Goal: Information Seeking & Learning: Learn about a topic

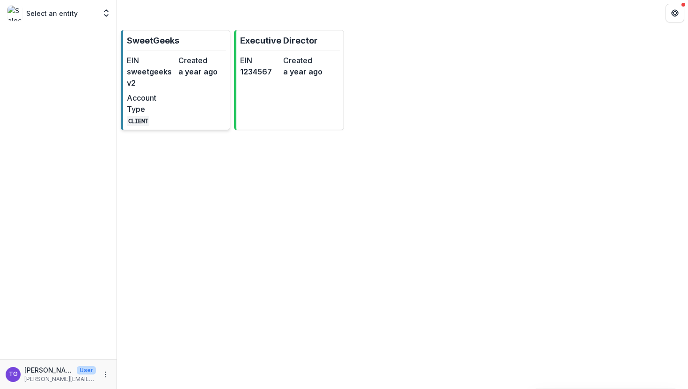
click at [202, 74] on dd "a year ago" at bounding box center [202, 71] width 48 height 11
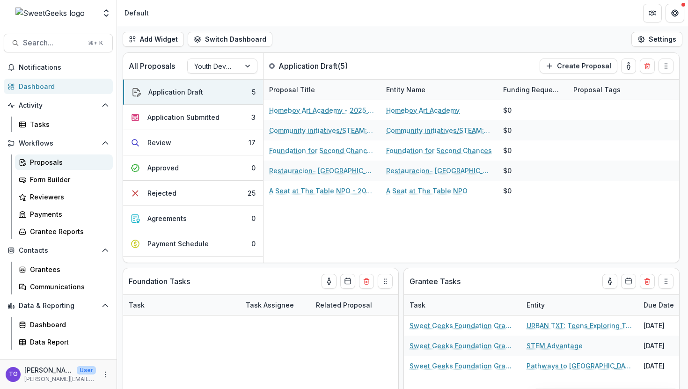
click at [56, 158] on div "Proposals" at bounding box center [67, 162] width 75 height 10
click at [164, 142] on div "Review" at bounding box center [159, 143] width 24 height 10
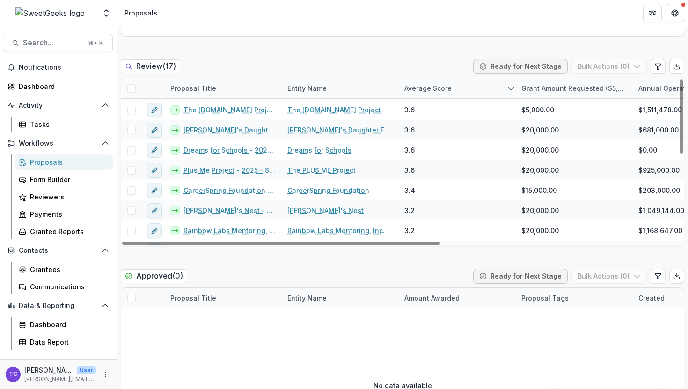
scroll to position [195, 0]
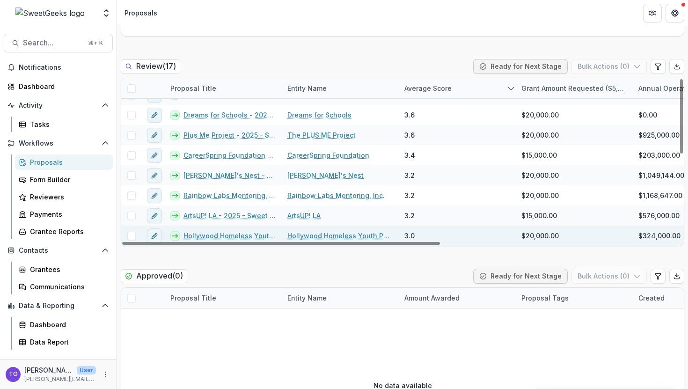
click at [132, 236] on span at bounding box center [131, 236] width 8 height 8
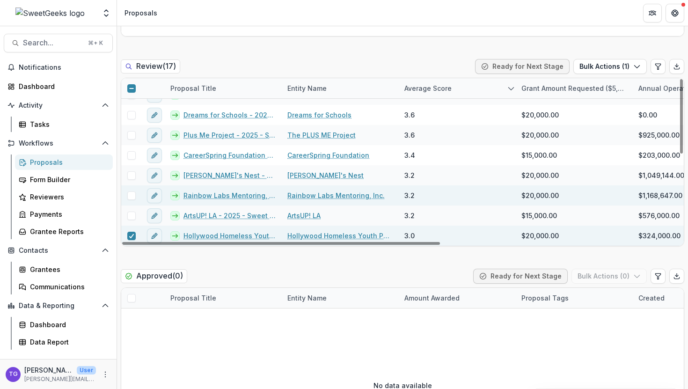
click at [130, 196] on span at bounding box center [131, 195] width 8 height 8
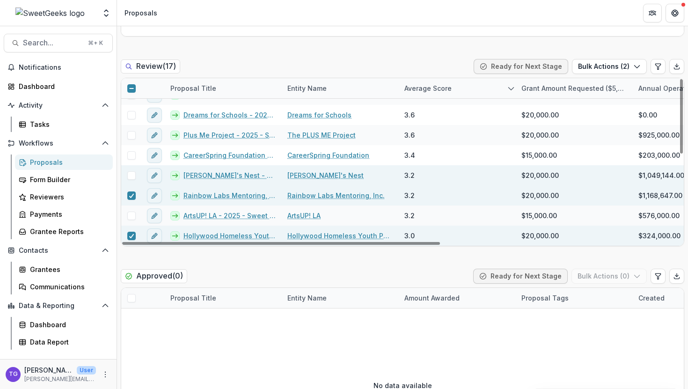
click at [130, 175] on span at bounding box center [131, 175] width 8 height 8
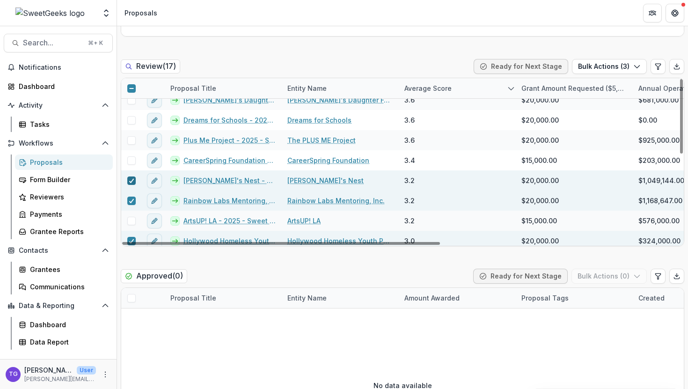
scroll to position [188, 0]
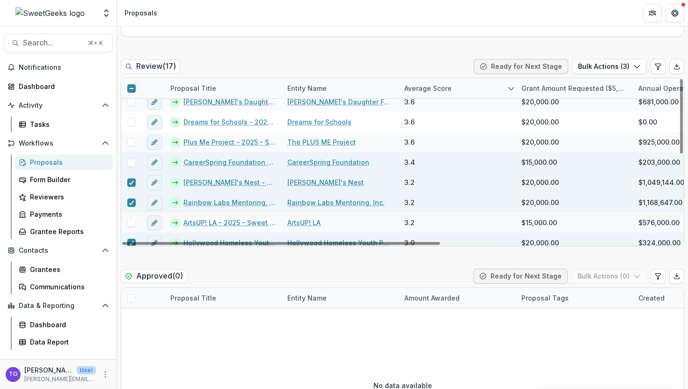
click at [130, 162] on span at bounding box center [131, 162] width 8 height 8
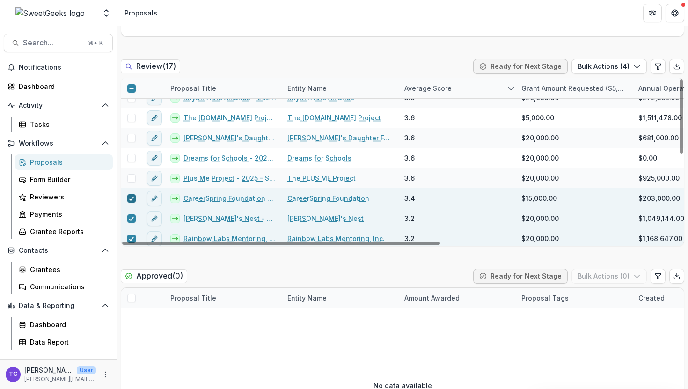
scroll to position [151, 0]
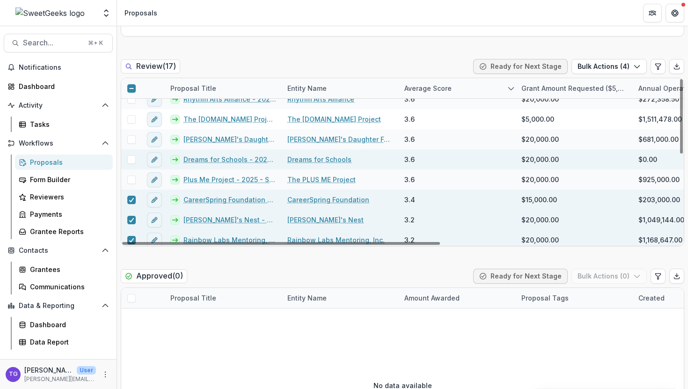
click at [130, 161] on span at bounding box center [131, 159] width 8 height 8
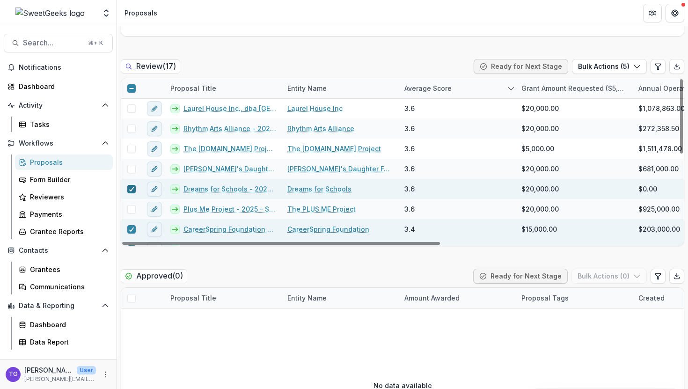
scroll to position [119, 0]
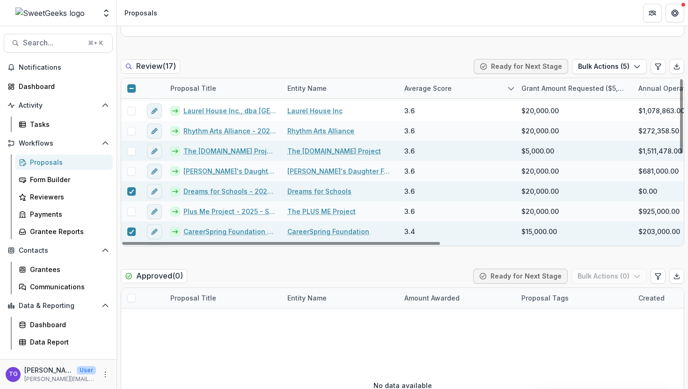
click at [131, 150] on span at bounding box center [131, 151] width 8 height 8
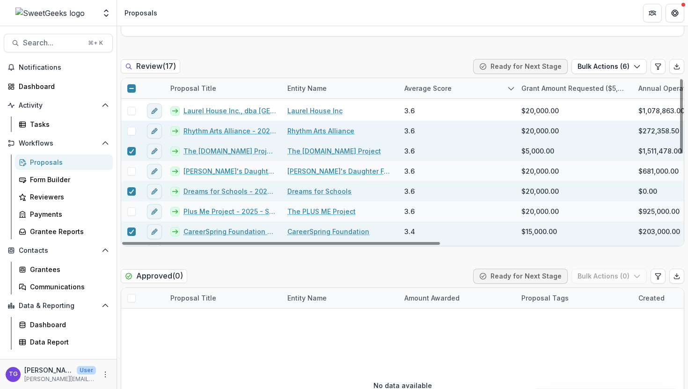
click at [130, 133] on span at bounding box center [131, 131] width 8 height 8
click at [130, 132] on polyline at bounding box center [131, 131] width 4 height 4
click at [130, 150] on icon at bounding box center [132, 151] width 6 height 5
click at [130, 190] on icon at bounding box center [132, 191] width 6 height 5
click at [129, 232] on polyline at bounding box center [131, 232] width 4 height 4
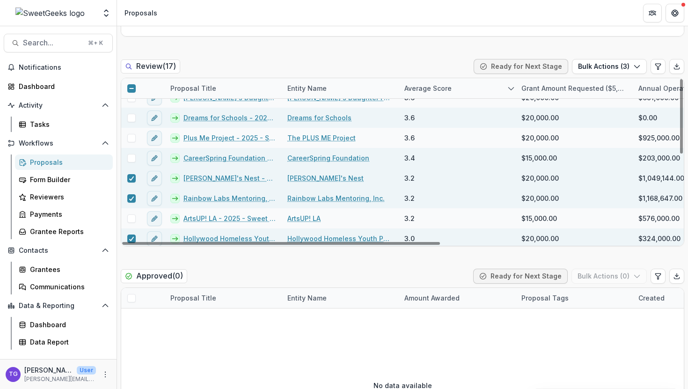
scroll to position [195, 0]
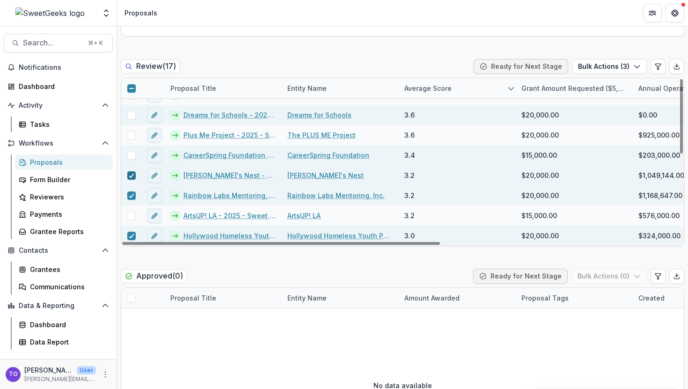
click at [129, 174] on icon at bounding box center [132, 175] width 6 height 5
click at [130, 194] on icon at bounding box center [132, 195] width 6 height 5
click at [130, 236] on polyline at bounding box center [131, 236] width 4 height 4
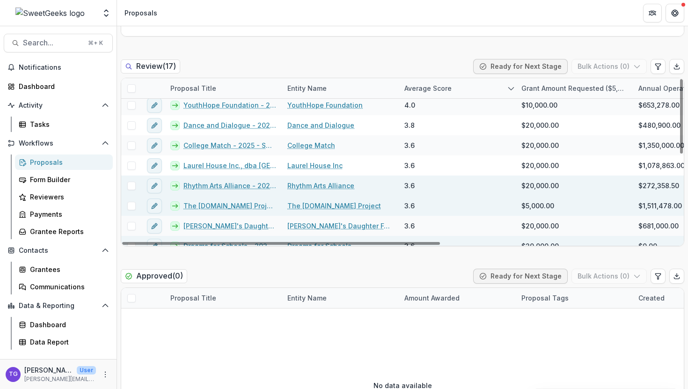
scroll to position [0, 0]
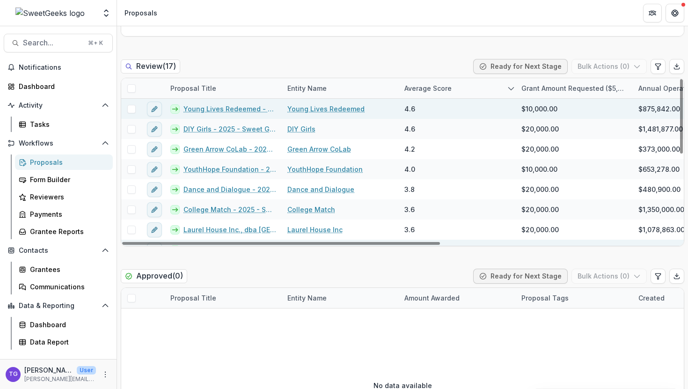
click at [203, 111] on link "Young Lives Redeemed - 2025 - Sweet Geeks Foundation Grant Application" at bounding box center [229, 109] width 93 height 10
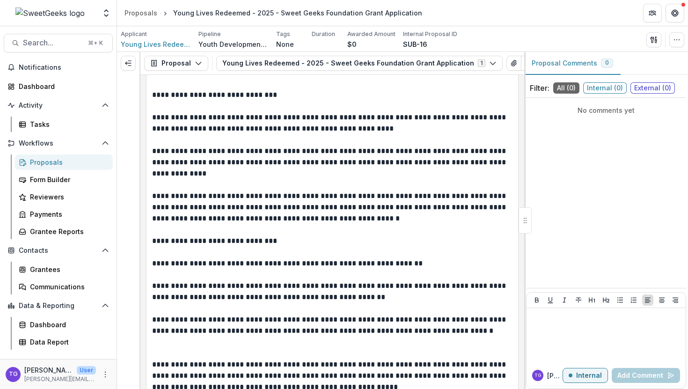
scroll to position [2012, 0]
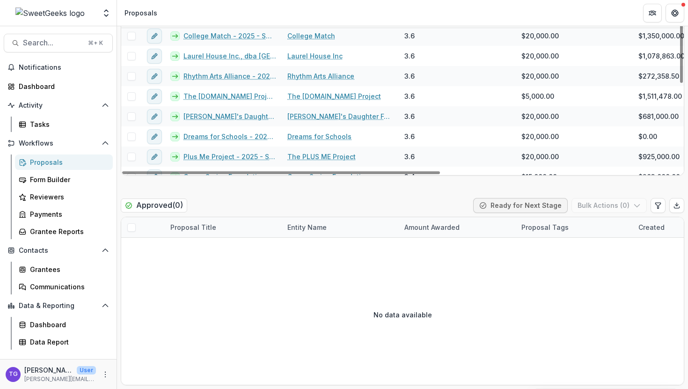
scroll to position [102, 0]
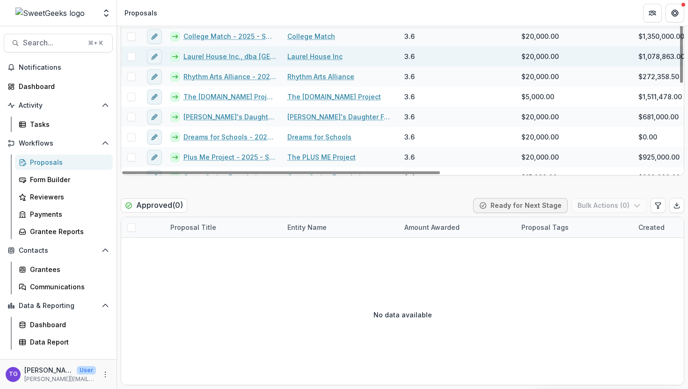
click at [223, 53] on link "Laurel House Inc., dba Hope Harbor - 2025 - Sweet Geeks Foundation Grant Applic…" at bounding box center [229, 56] width 93 height 10
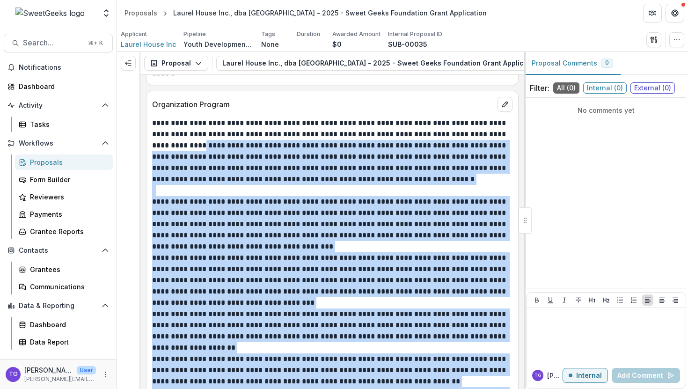
scroll to position [1439, 0]
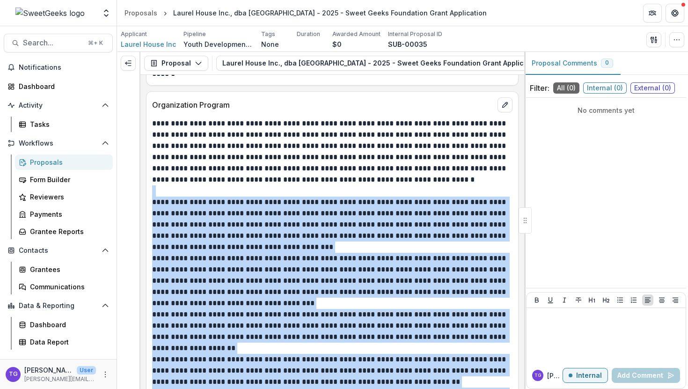
drag, startPoint x: 415, startPoint y: 302, endPoint x: 151, endPoint y: 174, distance: 294.1
click at [151, 174] on div "**********" at bounding box center [331, 286] width 371 height 337
copy div "**********"
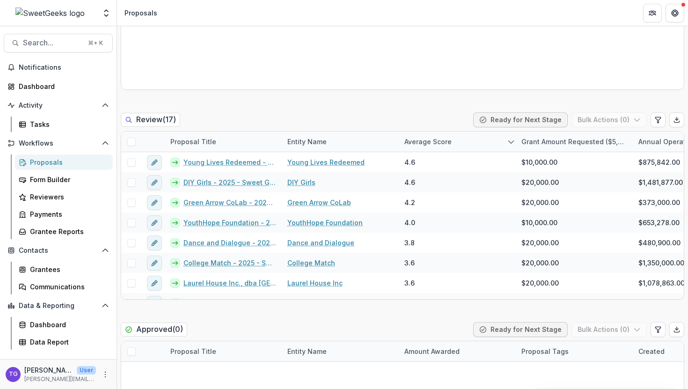
scroll to position [461, 0]
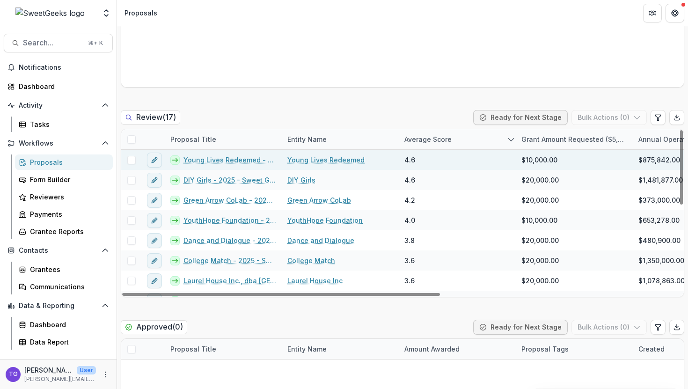
click at [236, 156] on link "Young Lives Redeemed - 2025 - Sweet Geeks Foundation Grant Application" at bounding box center [229, 160] width 93 height 10
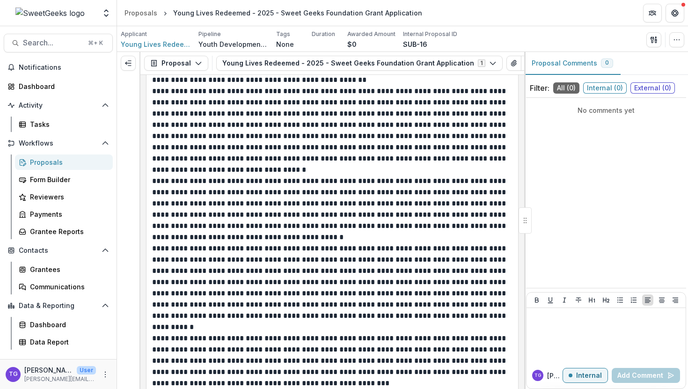
scroll to position [1440, 0]
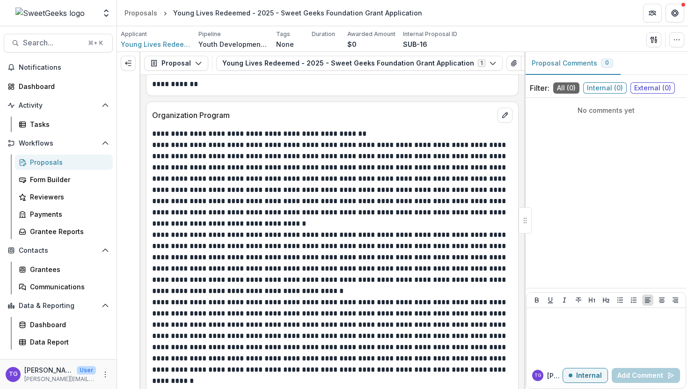
drag, startPoint x: 154, startPoint y: 101, endPoint x: 312, endPoint y: 208, distance: 190.3
click at [312, 208] on p "**********" at bounding box center [330, 291] width 357 height 326
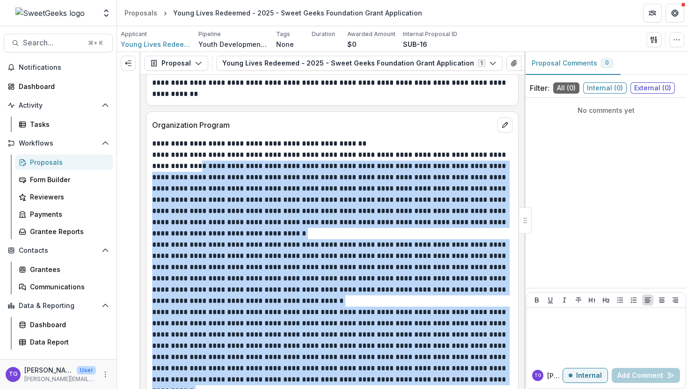
scroll to position [1428, 0]
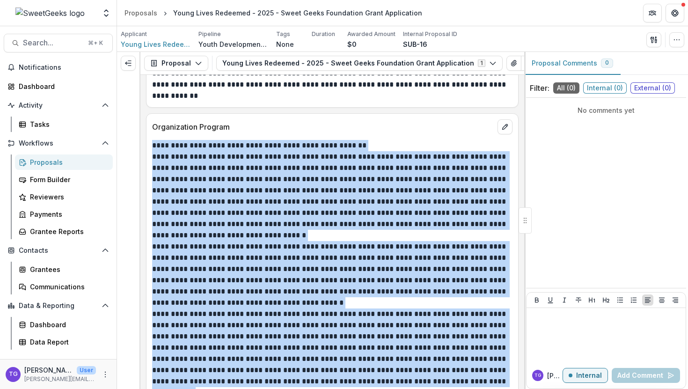
drag, startPoint x: 317, startPoint y: 338, endPoint x: 152, endPoint y: 114, distance: 278.3
click at [152, 140] on p "**********" at bounding box center [330, 303] width 357 height 326
copy p "**********"
click at [149, 14] on div "Proposals" at bounding box center [140, 13] width 33 height 10
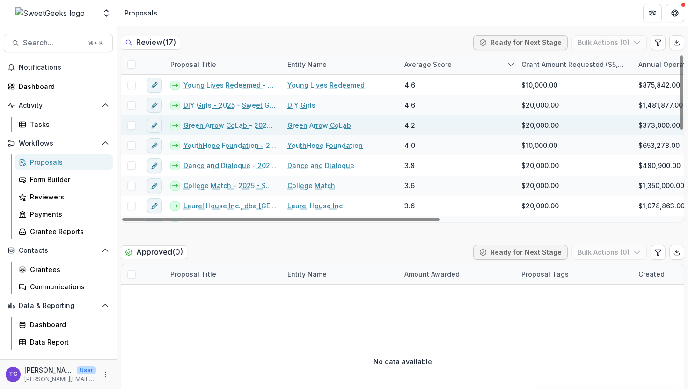
click at [219, 127] on link "Green Arrow CoLab - 2025 - Sweet Geeks Foundation Grant Application" at bounding box center [229, 125] width 93 height 10
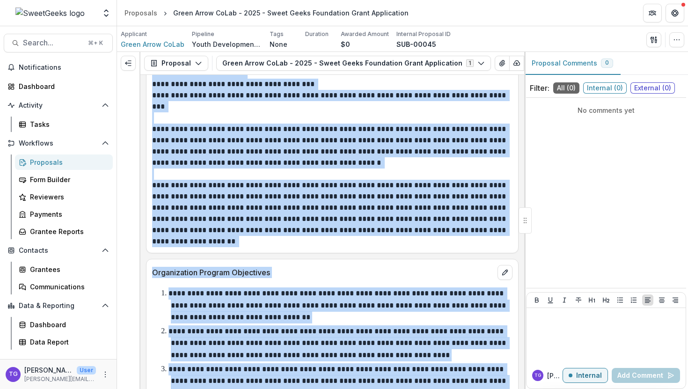
scroll to position [1836, 0]
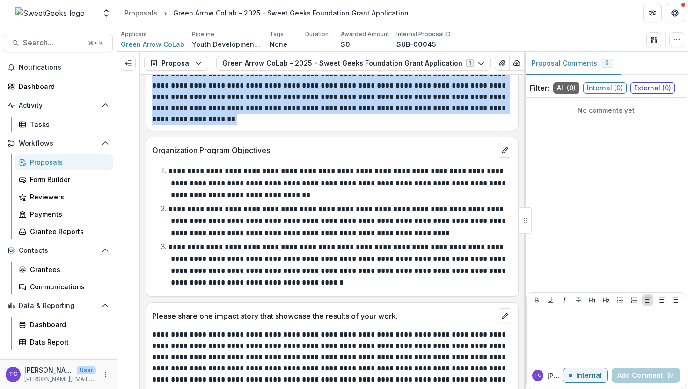
drag, startPoint x: 153, startPoint y: 123, endPoint x: 307, endPoint y: 119, distance: 153.9
copy div "**********"
click at [142, 14] on div "Proposals" at bounding box center [140, 13] width 33 height 10
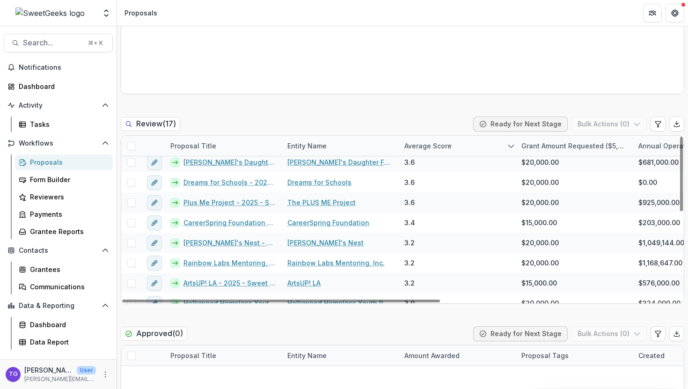
scroll to position [195, 0]
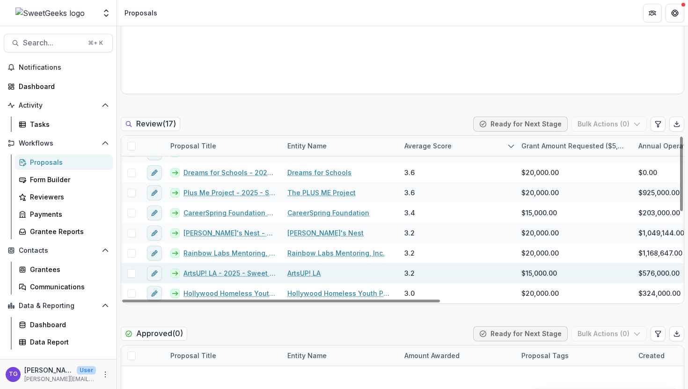
click at [226, 274] on link "ArtsUP! LA - 2025 - Sweet Geeks Foundation Grant Application" at bounding box center [229, 273] width 93 height 10
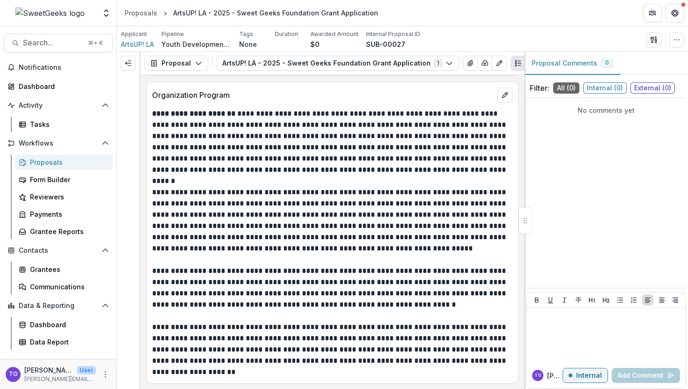
scroll to position [1585, 0]
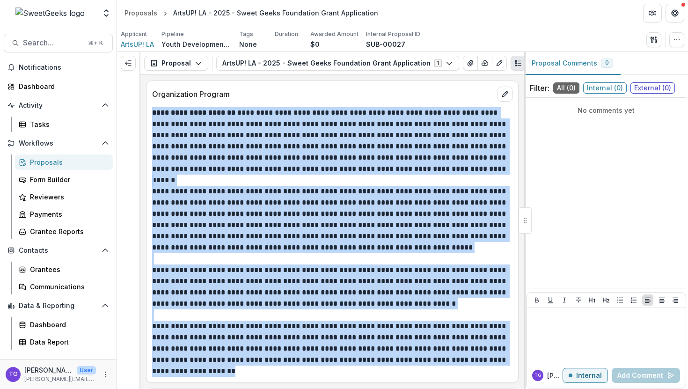
drag, startPoint x: 154, startPoint y: 101, endPoint x: 472, endPoint y: 365, distance: 413.2
click at [472, 365] on div "**********" at bounding box center [332, 241] width 360 height 269
copy div "**********"
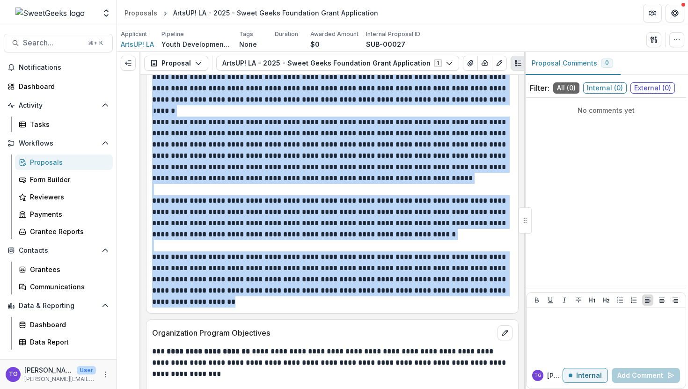
scroll to position [1641, 0]
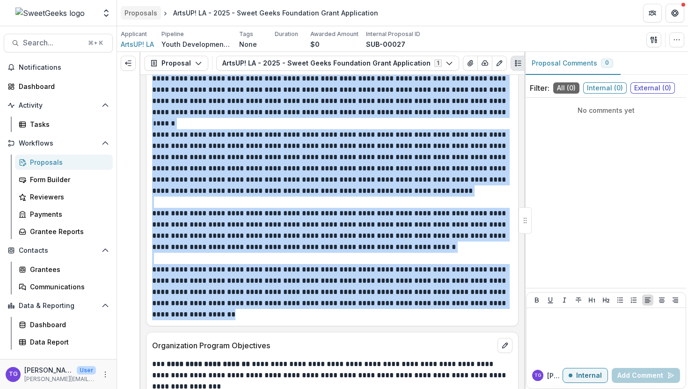
click at [140, 13] on div "Proposals" at bounding box center [140, 13] width 33 height 10
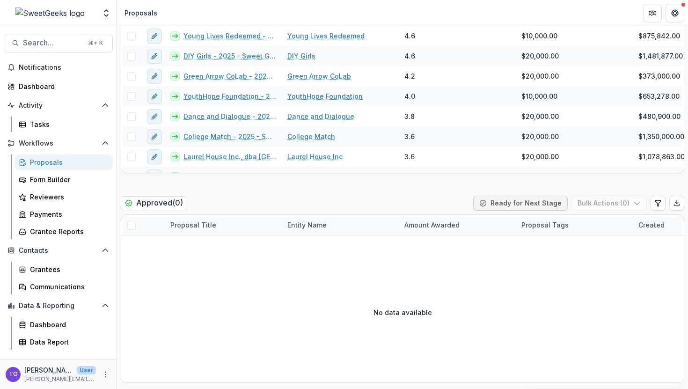
scroll to position [592, 0]
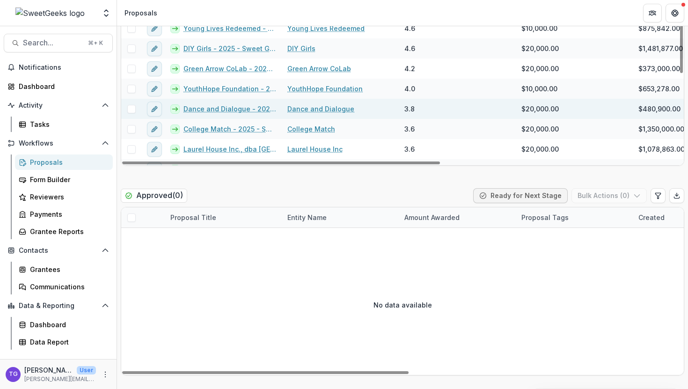
click at [244, 110] on link "Dance and Dialogue - 2025 - Sweet Geeks Foundation Grant Application" at bounding box center [229, 109] width 93 height 10
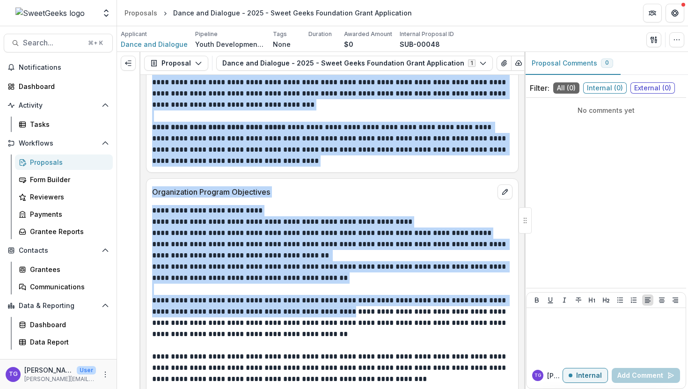
scroll to position [1923, 0]
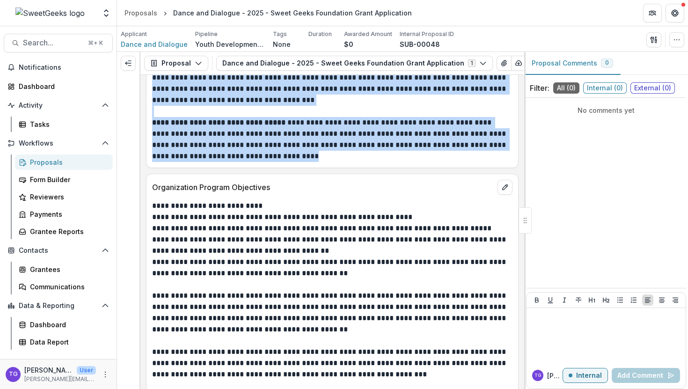
drag, startPoint x: 152, startPoint y: 120, endPoint x: 384, endPoint y: 159, distance: 235.2
copy div "**********"
click at [143, 14] on div "Proposals" at bounding box center [140, 13] width 33 height 10
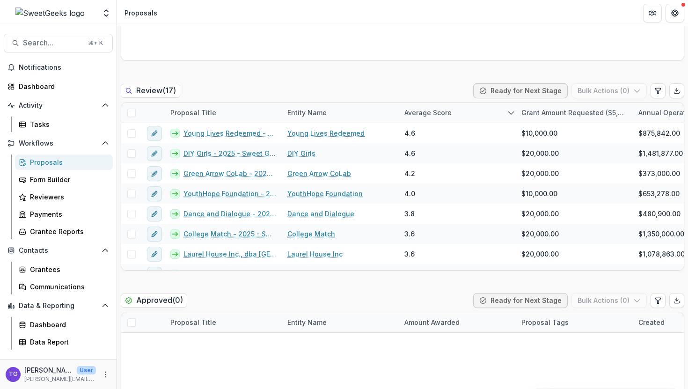
scroll to position [495, 0]
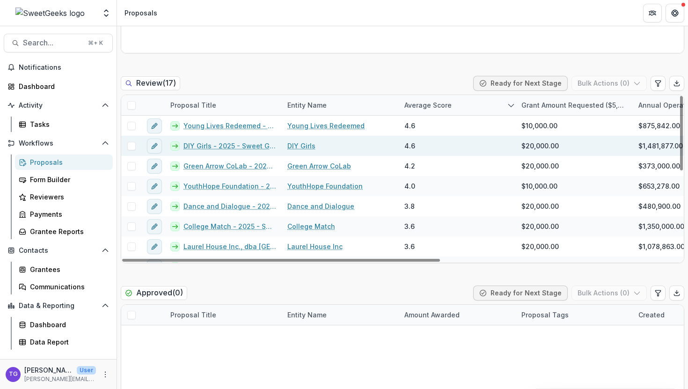
click at [228, 145] on link "DIY Girls - 2025 - Sweet Geeks Foundation Grant Application" at bounding box center [229, 146] width 93 height 10
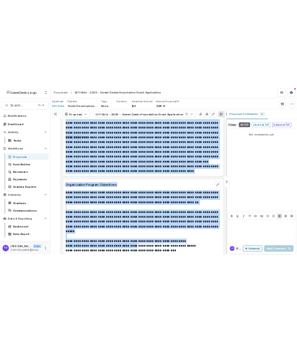
scroll to position [1871, 0]
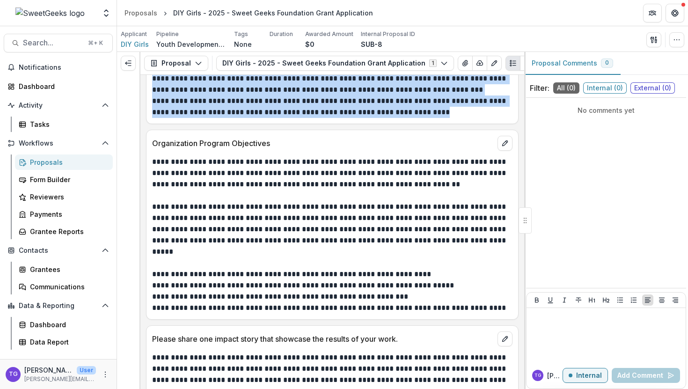
drag, startPoint x: 154, startPoint y: 179, endPoint x: 461, endPoint y: 103, distance: 316.0
copy div "**********"
click at [138, 14] on div "Proposals" at bounding box center [140, 13] width 33 height 10
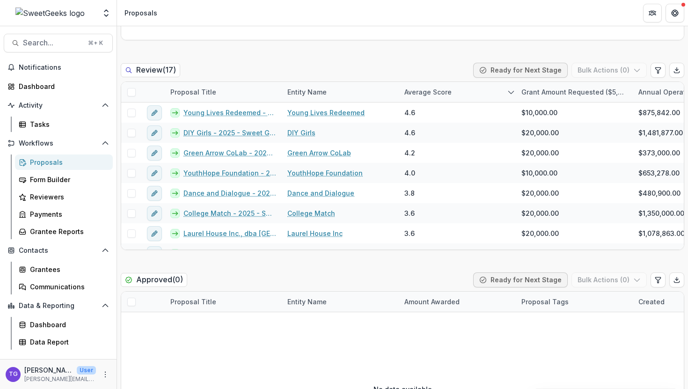
scroll to position [513, 0]
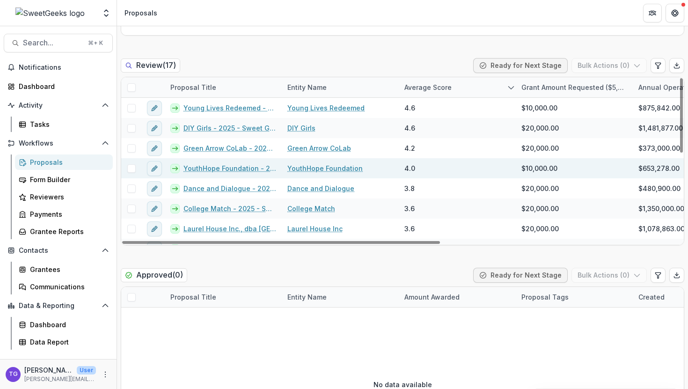
click at [224, 169] on link "YouthHope Foundation - 2025 - Sweet Geeks Foundation Grant Application" at bounding box center [229, 168] width 93 height 10
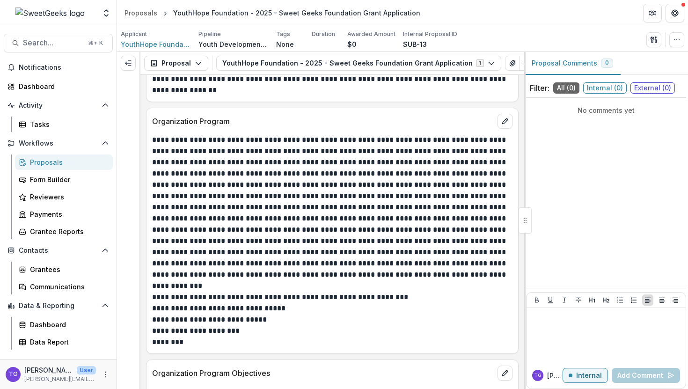
scroll to position [1323, 0]
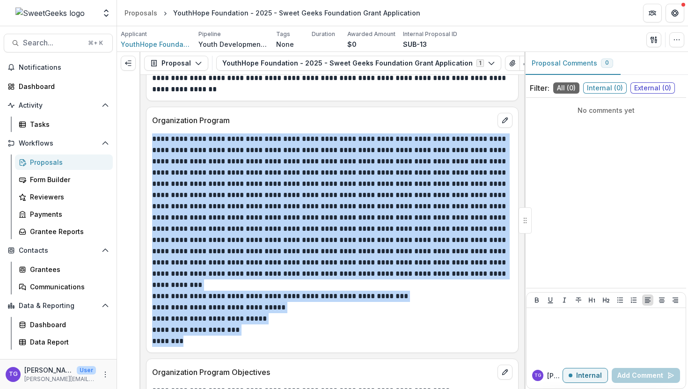
drag, startPoint x: 154, startPoint y: 121, endPoint x: 261, endPoint y: 318, distance: 224.4
click at [261, 318] on p "**********" at bounding box center [330, 239] width 357 height 213
copy p "**********"
click at [155, 8] on div "Proposals" at bounding box center [140, 13] width 33 height 10
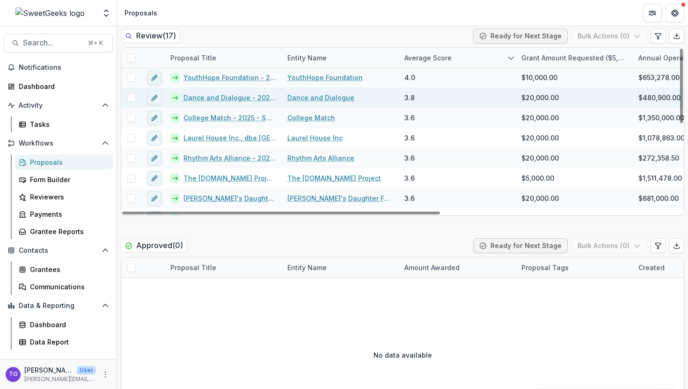
scroll to position [62, 0]
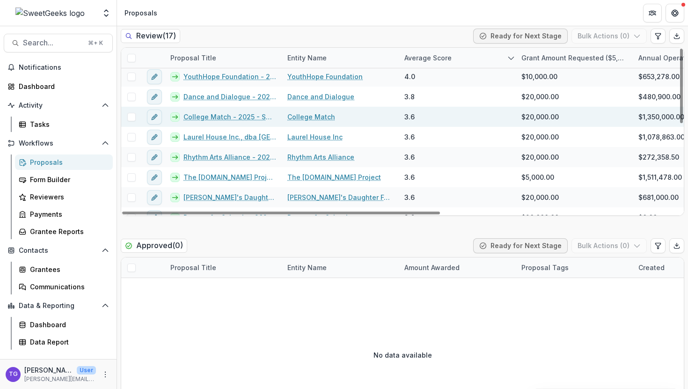
click at [218, 113] on link "College Match - 2025 - Sweet Geeks Foundation Grant Application" at bounding box center [229, 117] width 93 height 10
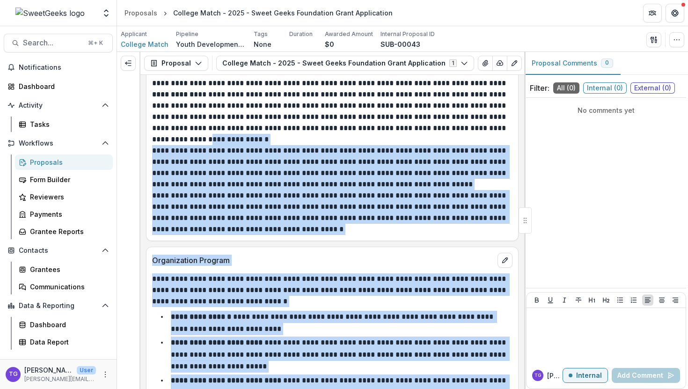
scroll to position [1231, 0]
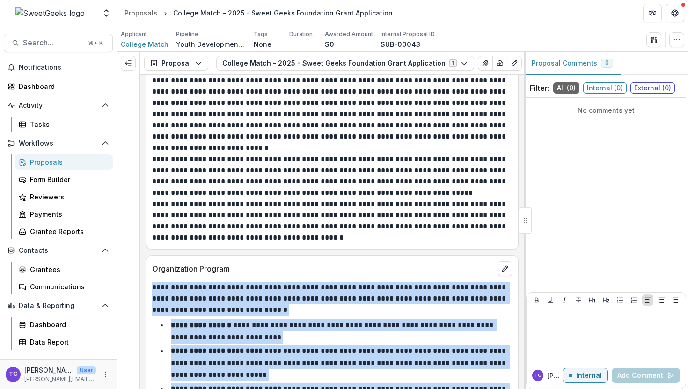
drag, startPoint x: 225, startPoint y: 305, endPoint x: 152, endPoint y: 265, distance: 83.5
copy div "**********"
click at [149, 9] on div "Proposals" at bounding box center [140, 13] width 33 height 10
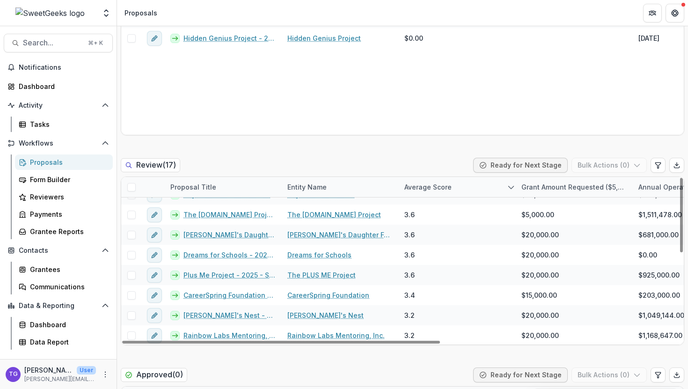
scroll to position [164, 0]
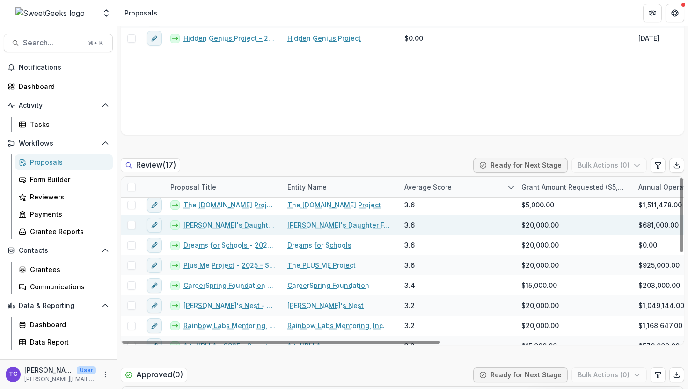
click at [232, 221] on link "Michael's Daughter Foundation - 2025 - Sweet Geeks Foundation Grant Application" at bounding box center [229, 225] width 93 height 10
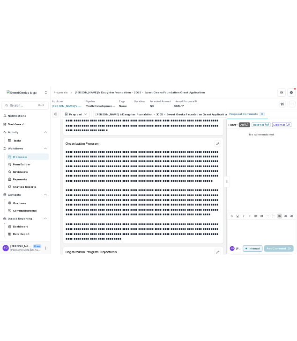
scroll to position [1573, 0]
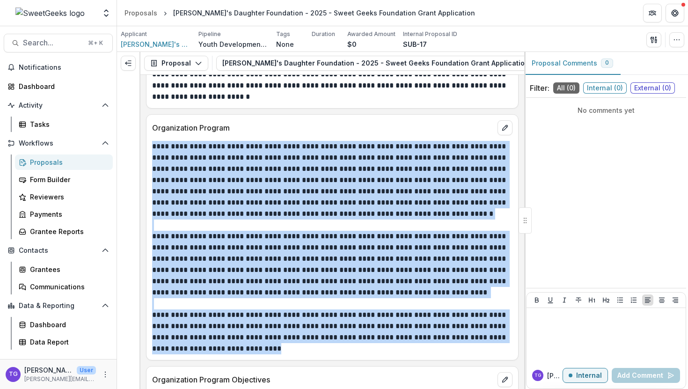
drag, startPoint x: 152, startPoint y: 136, endPoint x: 399, endPoint y: 342, distance: 321.8
click at [399, 342] on div "**********" at bounding box center [332, 247] width 360 height 213
copy div "**********"
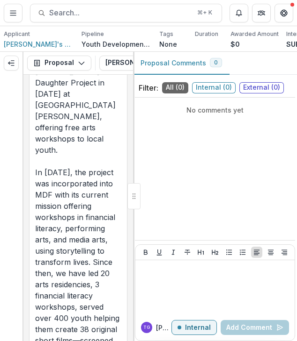
scroll to position [3437, 0]
